Goal: Navigation & Orientation: Find specific page/section

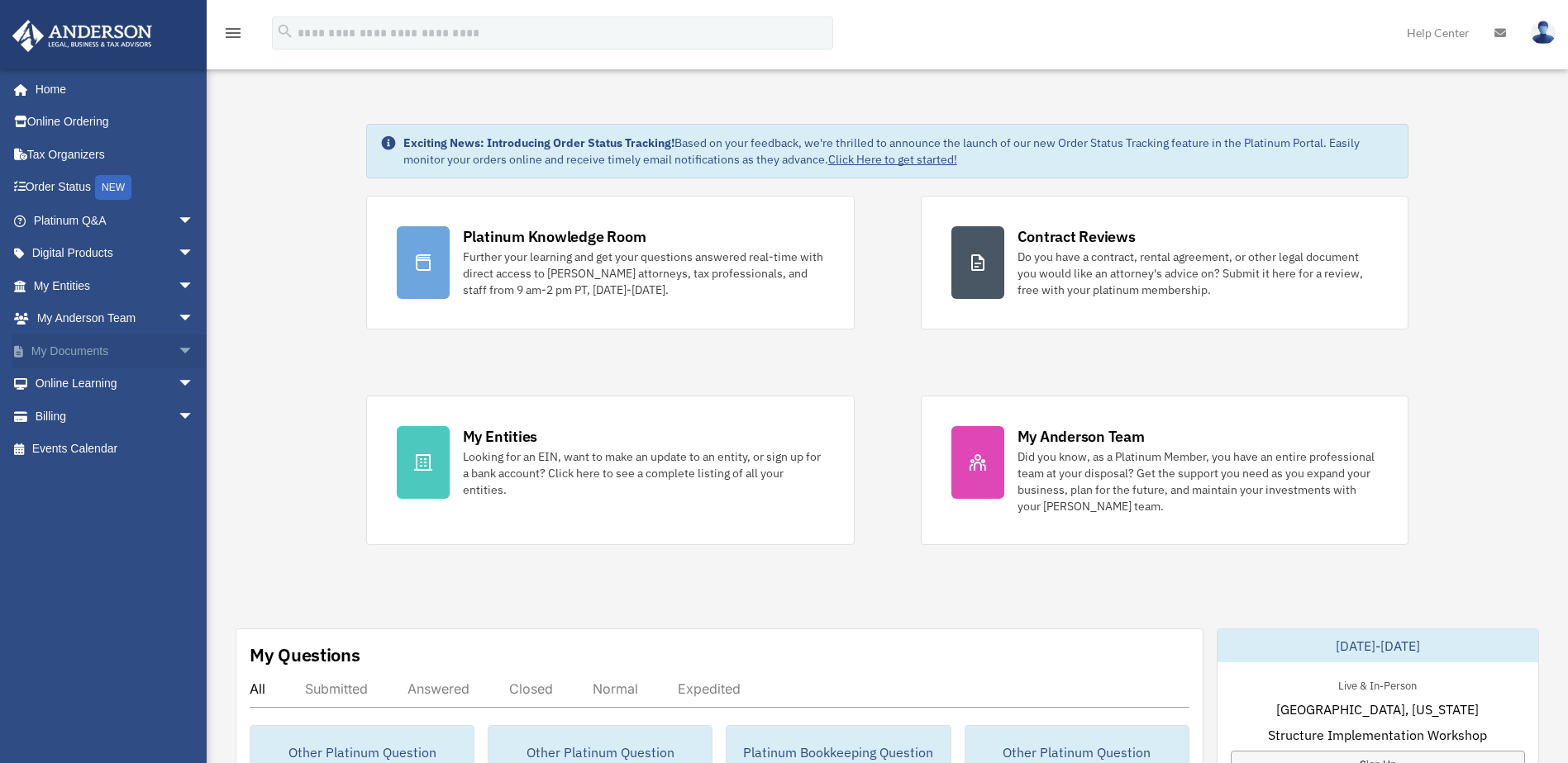
click at [89, 348] on link "My Documents arrow_drop_down" at bounding box center [115, 351] width 208 height 33
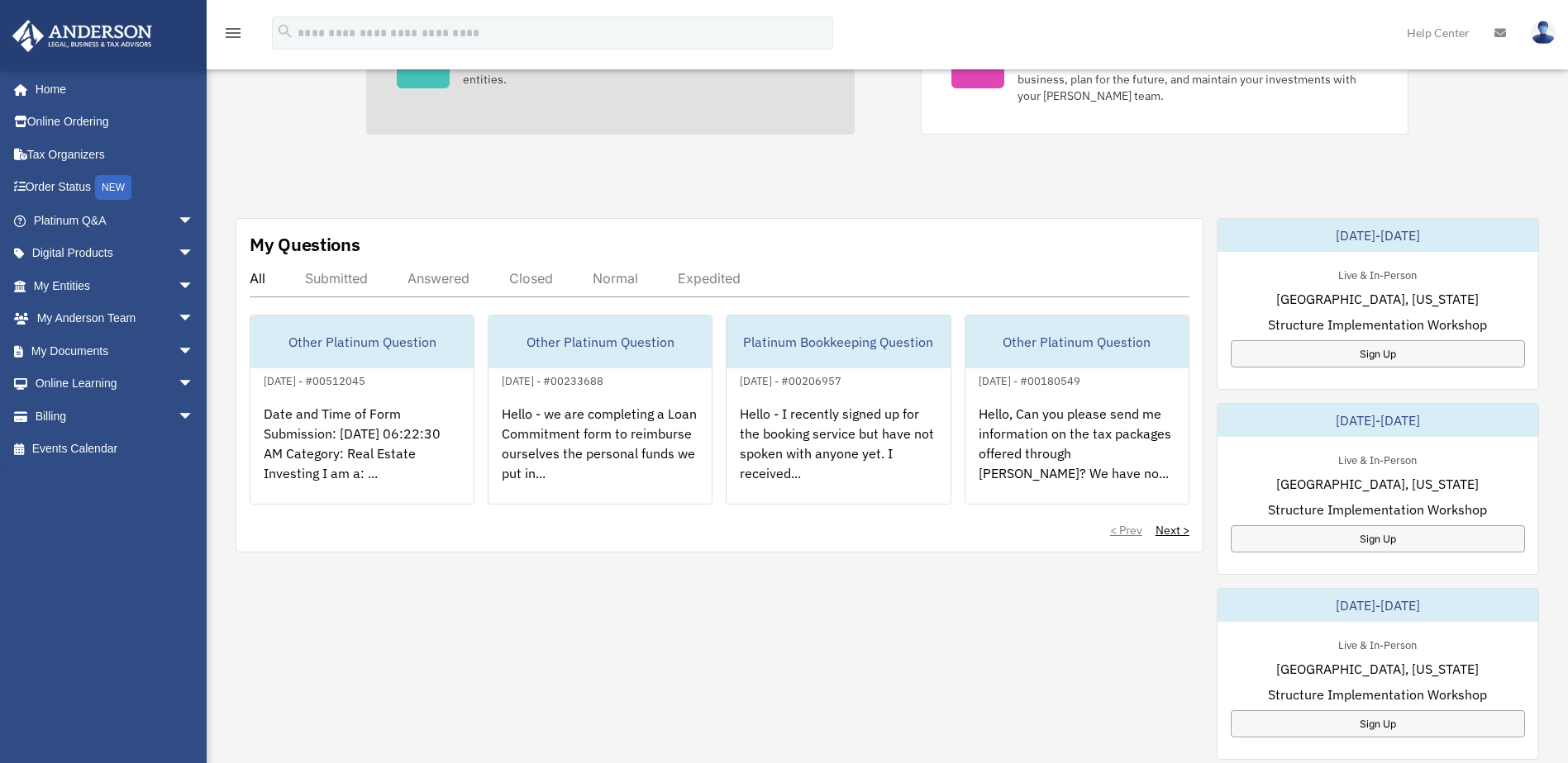
scroll to position [413, 0]
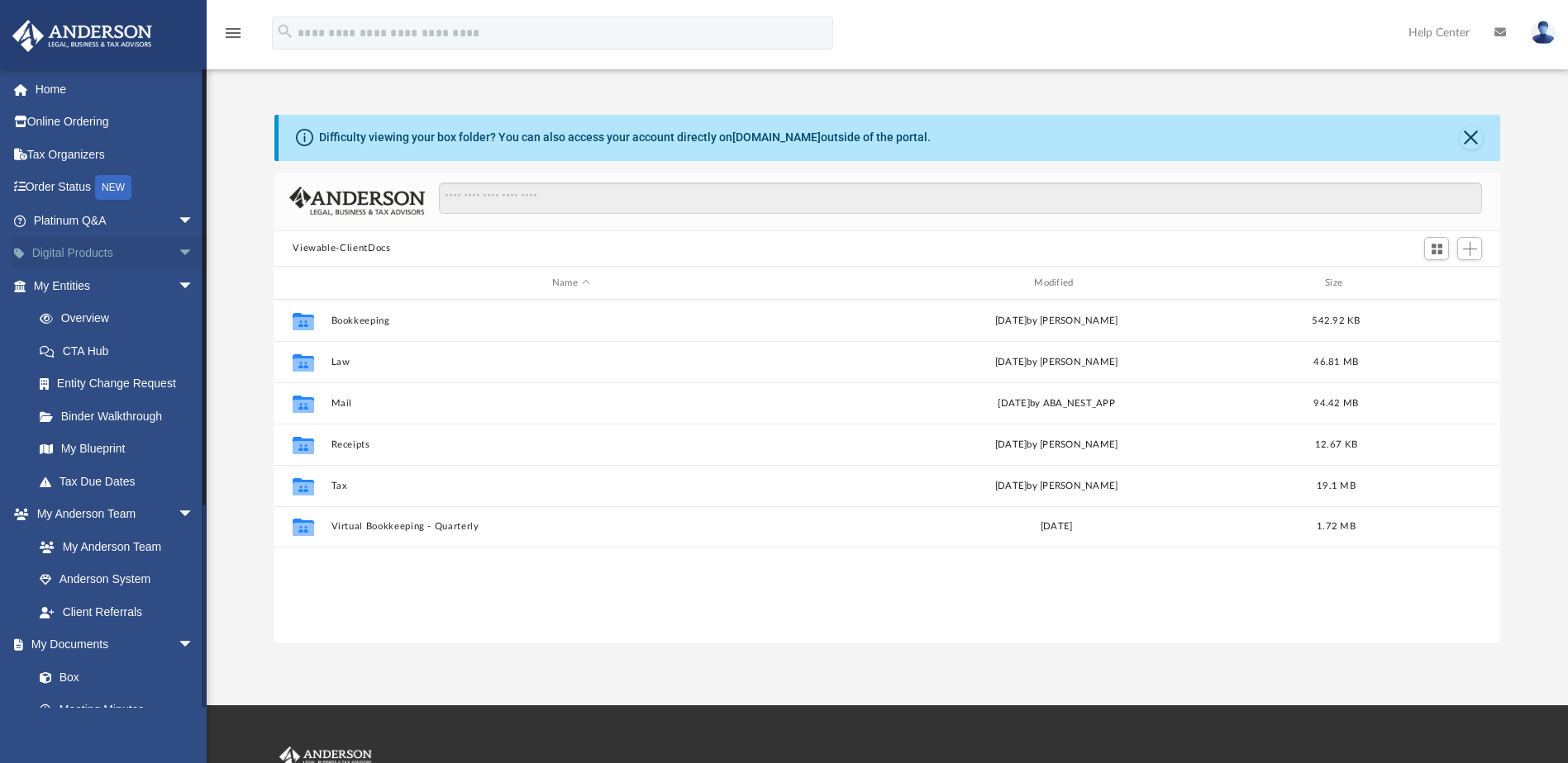
scroll to position [363, 1213]
click at [44, 88] on link "Home" at bounding box center [115, 89] width 208 height 33
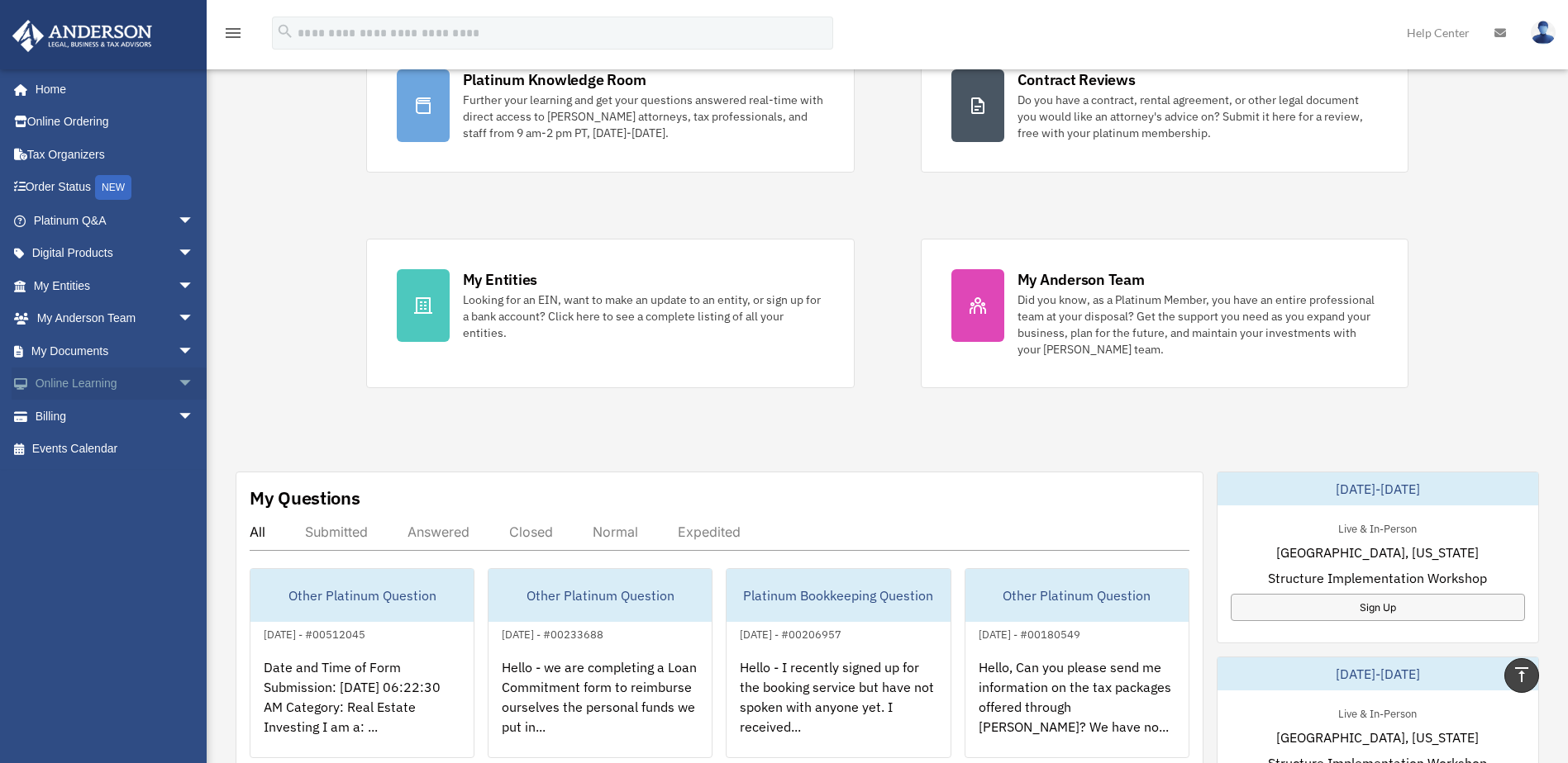
scroll to position [35, 0]
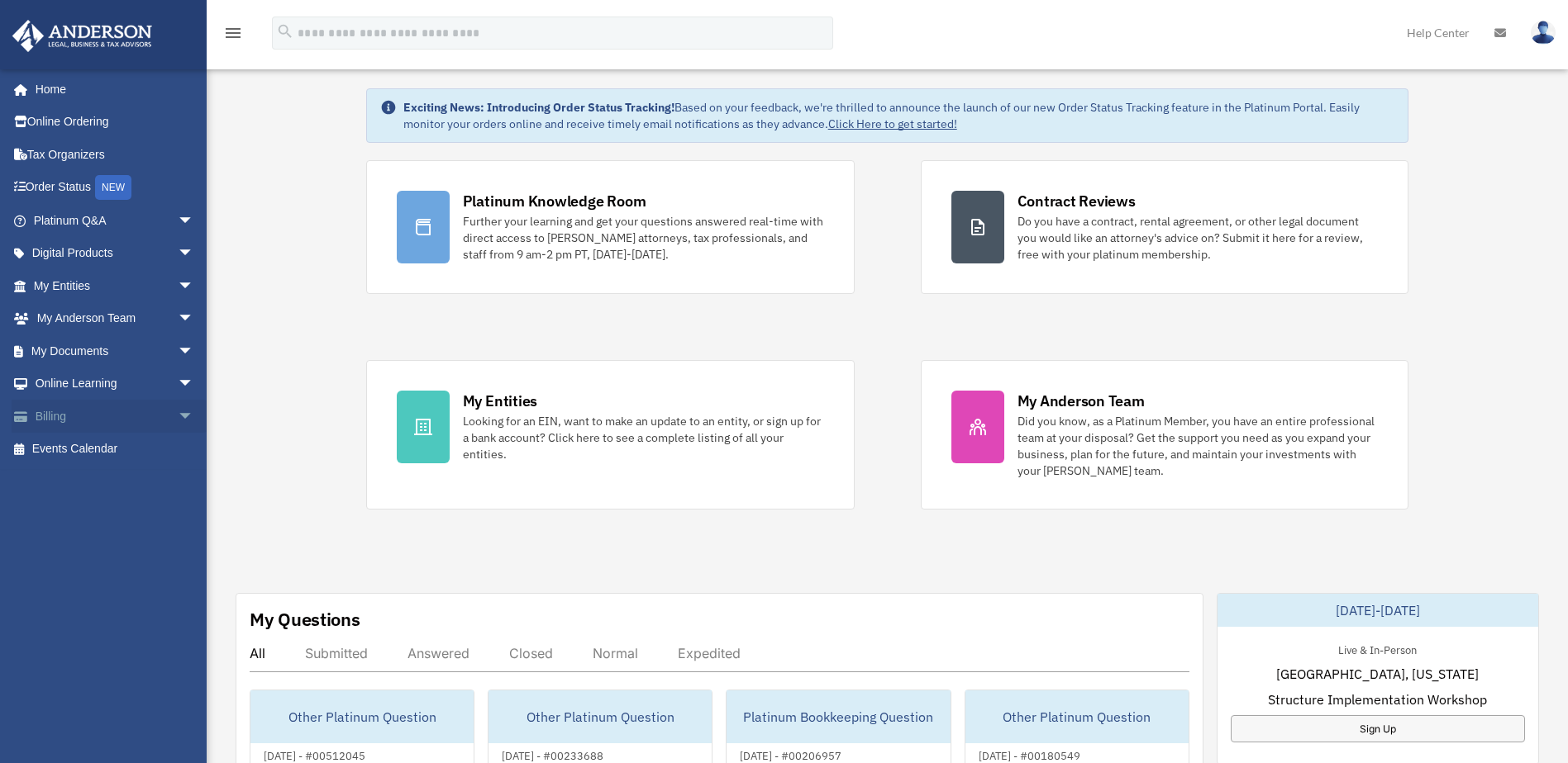
click at [51, 417] on link "Billing arrow_drop_down" at bounding box center [115, 416] width 208 height 33
